Goal: Task Accomplishment & Management: Use online tool/utility

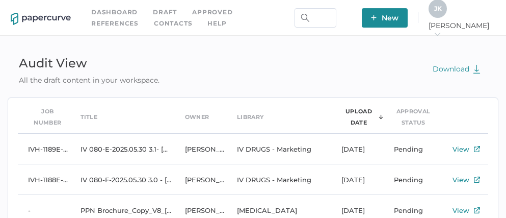
click at [154, 22] on link "Contacts" at bounding box center [173, 23] width 38 height 11
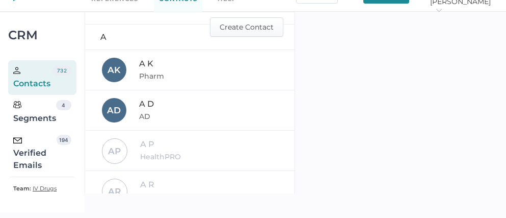
scroll to position [20, 0]
click at [38, 161] on div "Verified Emails" at bounding box center [34, 153] width 43 height 37
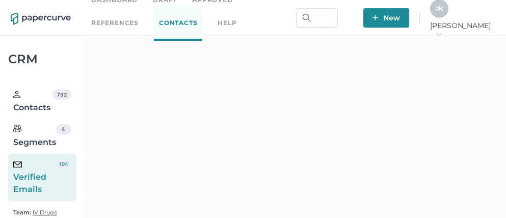
click at [449, 11] on div "J K" at bounding box center [439, 8] width 18 height 18
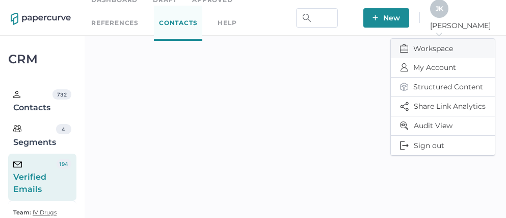
click at [420, 45] on span "Workspace" at bounding box center [443, 48] width 86 height 19
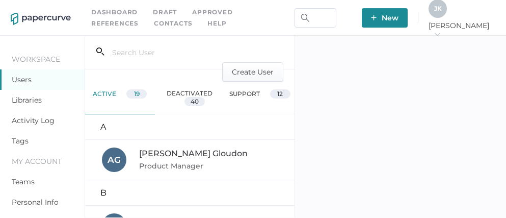
click at [24, 119] on link "Activity Log" at bounding box center [33, 120] width 43 height 9
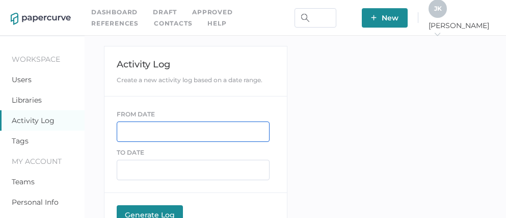
click at [141, 129] on input "text" at bounding box center [193, 131] width 153 height 20
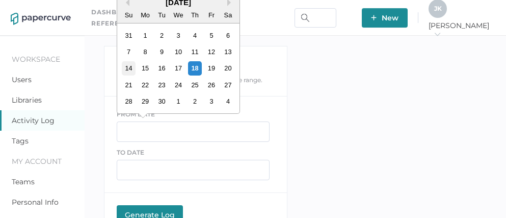
click at [130, 69] on div "14" at bounding box center [129, 68] width 14 height 14
type input "09/14/2025"
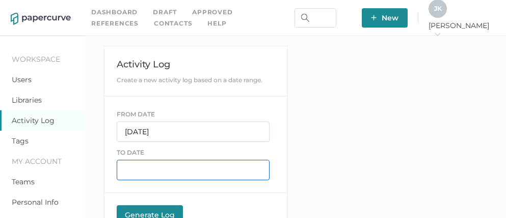
click at [138, 170] on input "text" at bounding box center [193, 170] width 153 height 20
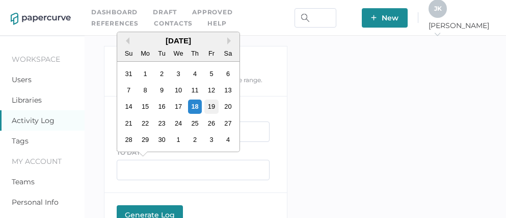
click at [215, 108] on div "19" at bounding box center [212, 106] width 14 height 14
type input "09/19/2025"
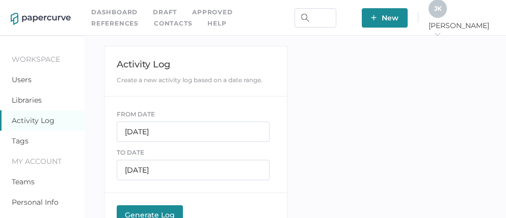
click at [141, 207] on button "Generate Log Processing" at bounding box center [150, 215] width 66 height 20
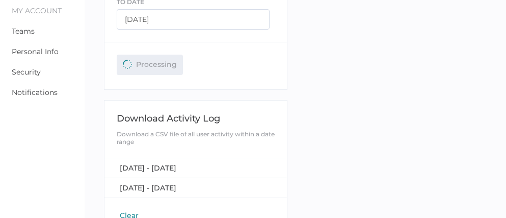
scroll to position [152, 0]
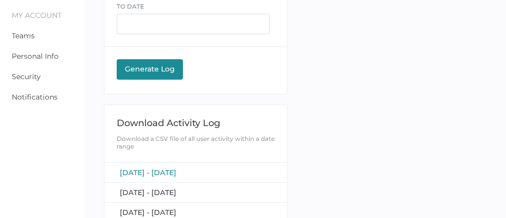
click at [159, 168] on span "[DATE] - [DATE]" at bounding box center [148, 172] width 57 height 9
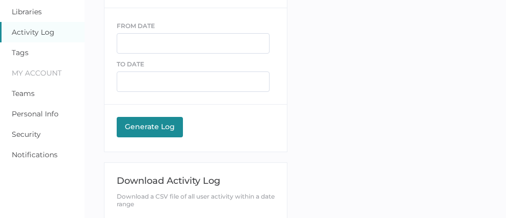
scroll to position [84, 0]
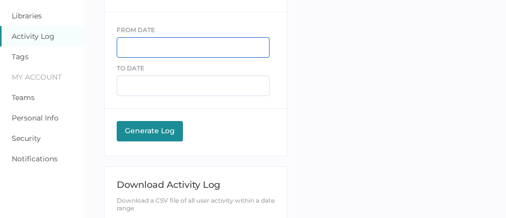
click at [143, 53] on input "text" at bounding box center [193, 47] width 153 height 20
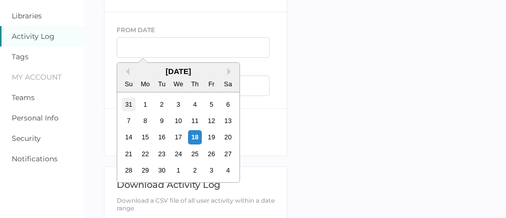
click at [129, 106] on div "31" at bounding box center [129, 104] width 14 height 14
type input "08/31/2025"
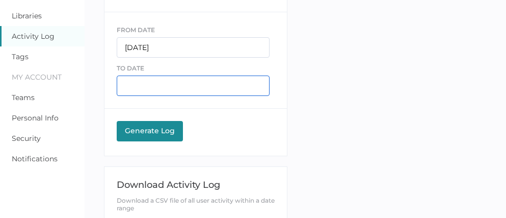
click at [154, 82] on input "text" at bounding box center [193, 85] width 153 height 20
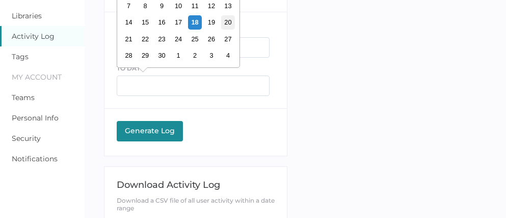
click at [228, 24] on div "20" at bounding box center [228, 22] width 14 height 14
type input "09/20/2025"
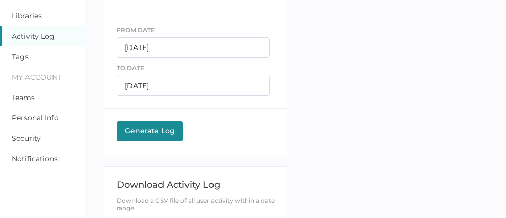
click at [155, 128] on div "Generate Log" at bounding box center [150, 130] width 56 height 9
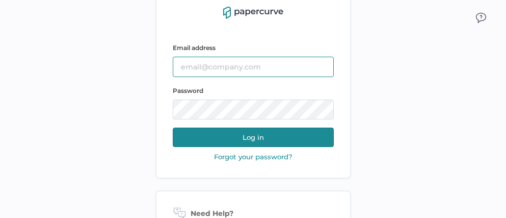
type input "[PERSON_NAME][EMAIL_ADDRESS][PERSON_NAME][DOMAIN_NAME]"
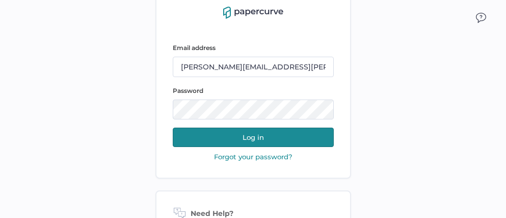
click at [275, 139] on button "Log in" at bounding box center [253, 137] width 161 height 19
